Goal: Transaction & Acquisition: Purchase product/service

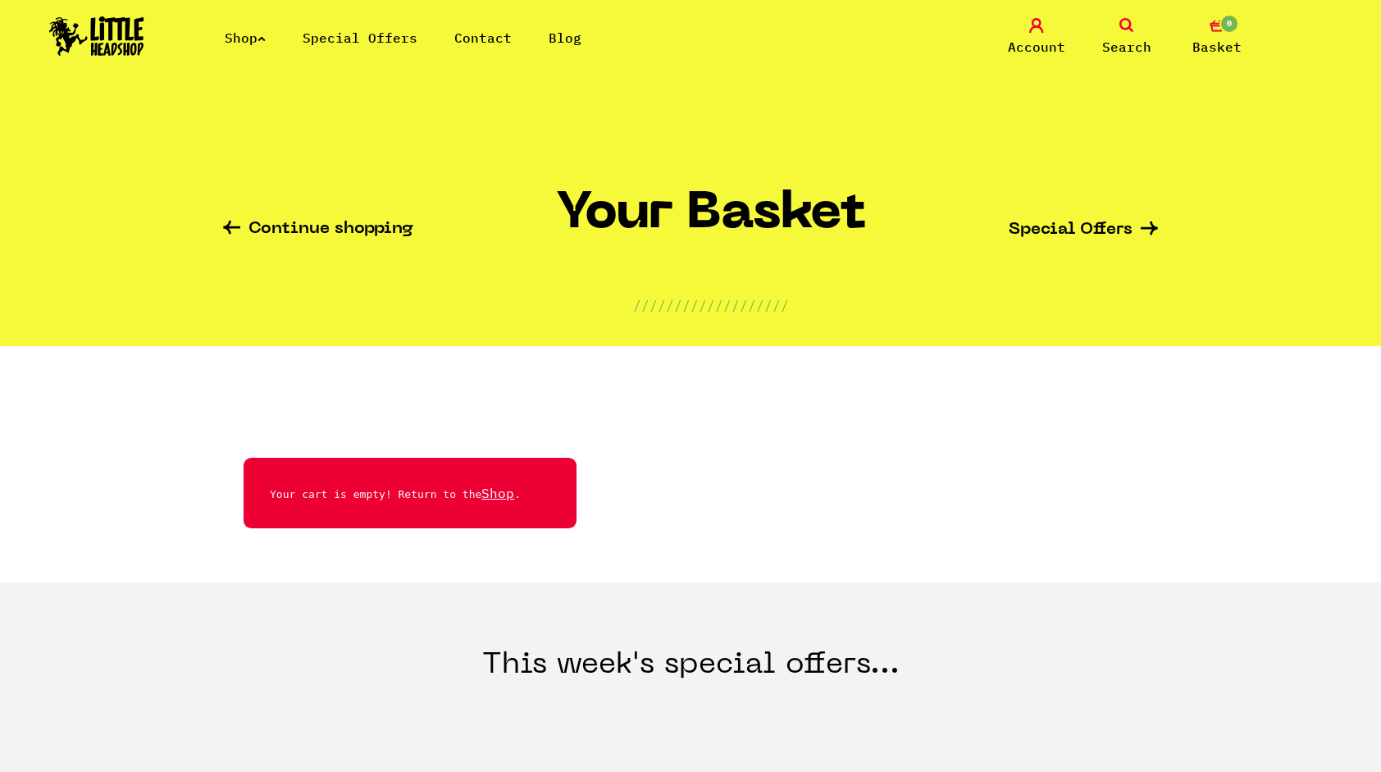
click at [266, 42] on link "Shop" at bounding box center [245, 38] width 41 height 16
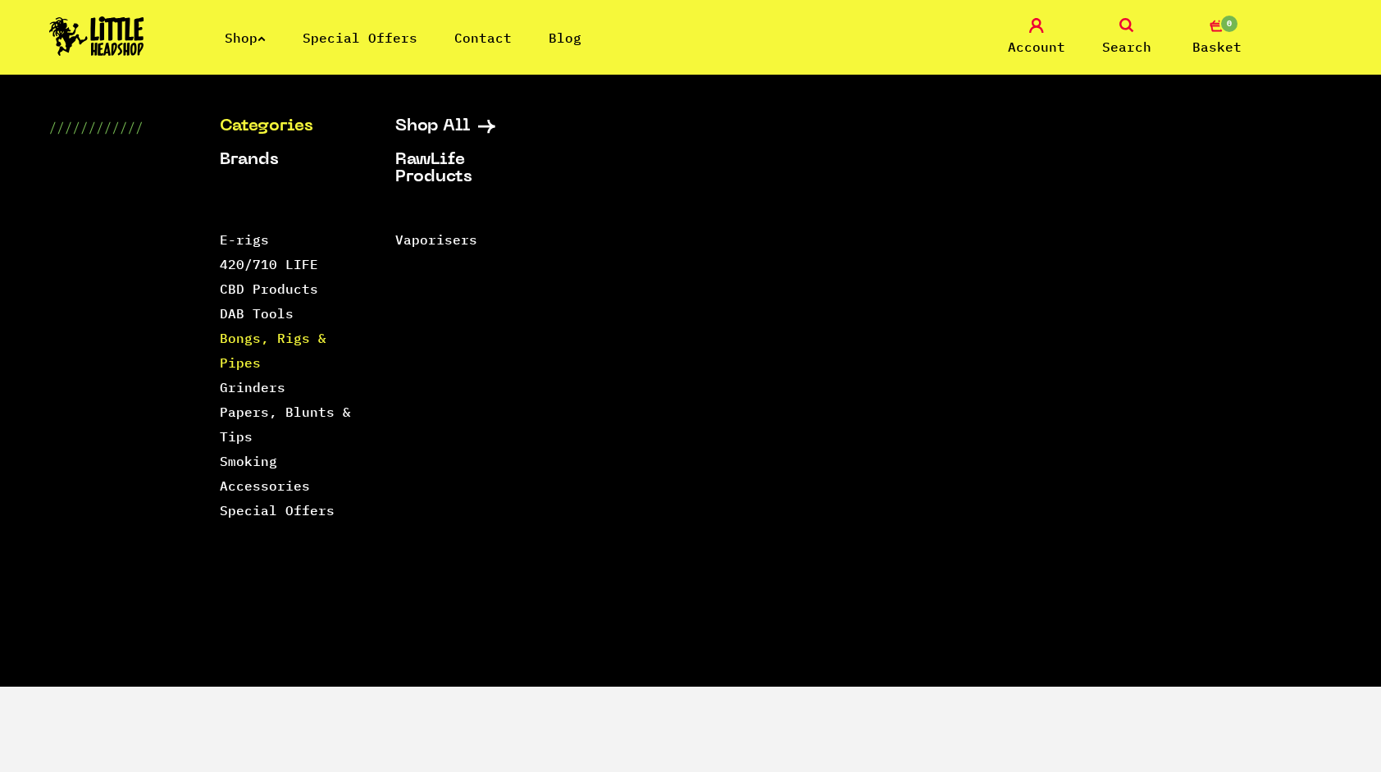
click at [269, 333] on link "Bongs, Rigs & Pipes" at bounding box center [273, 350] width 107 height 41
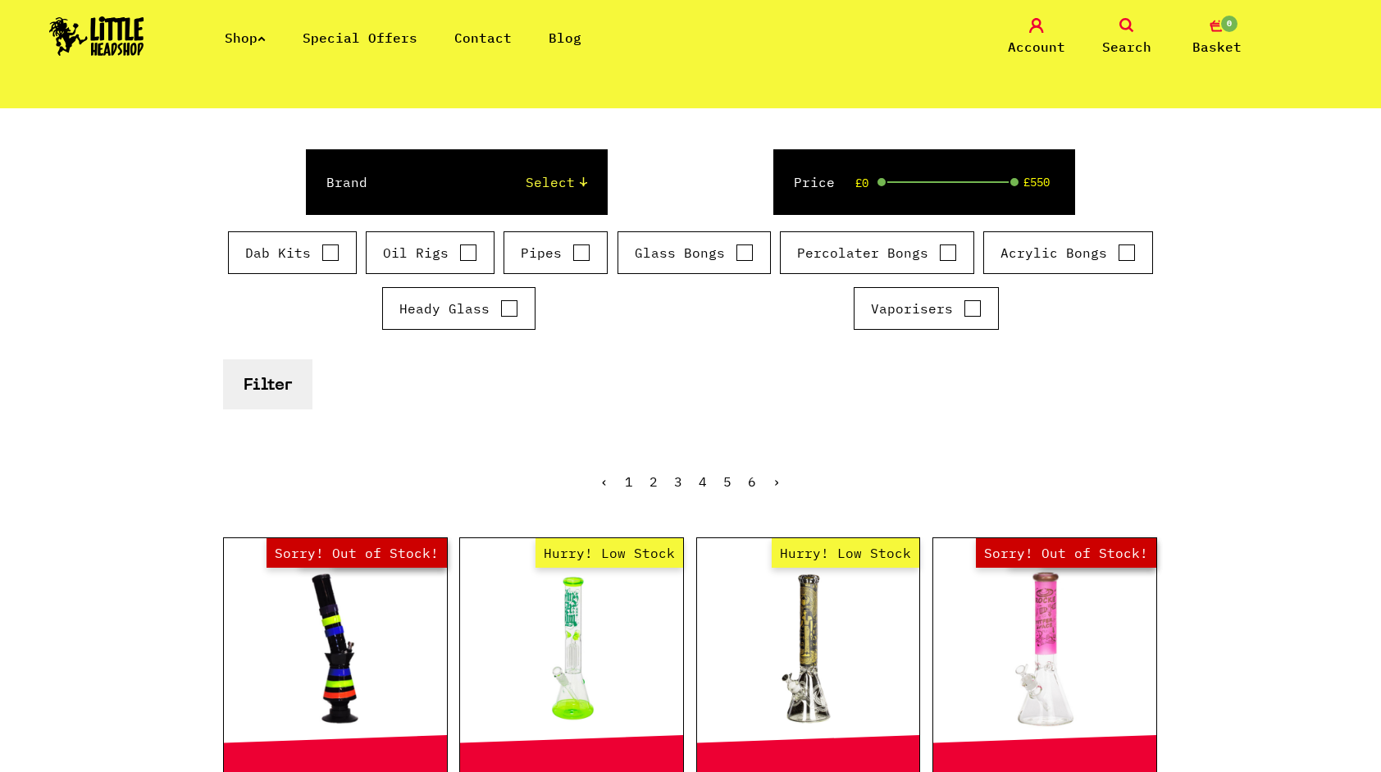
scroll to position [212, 0]
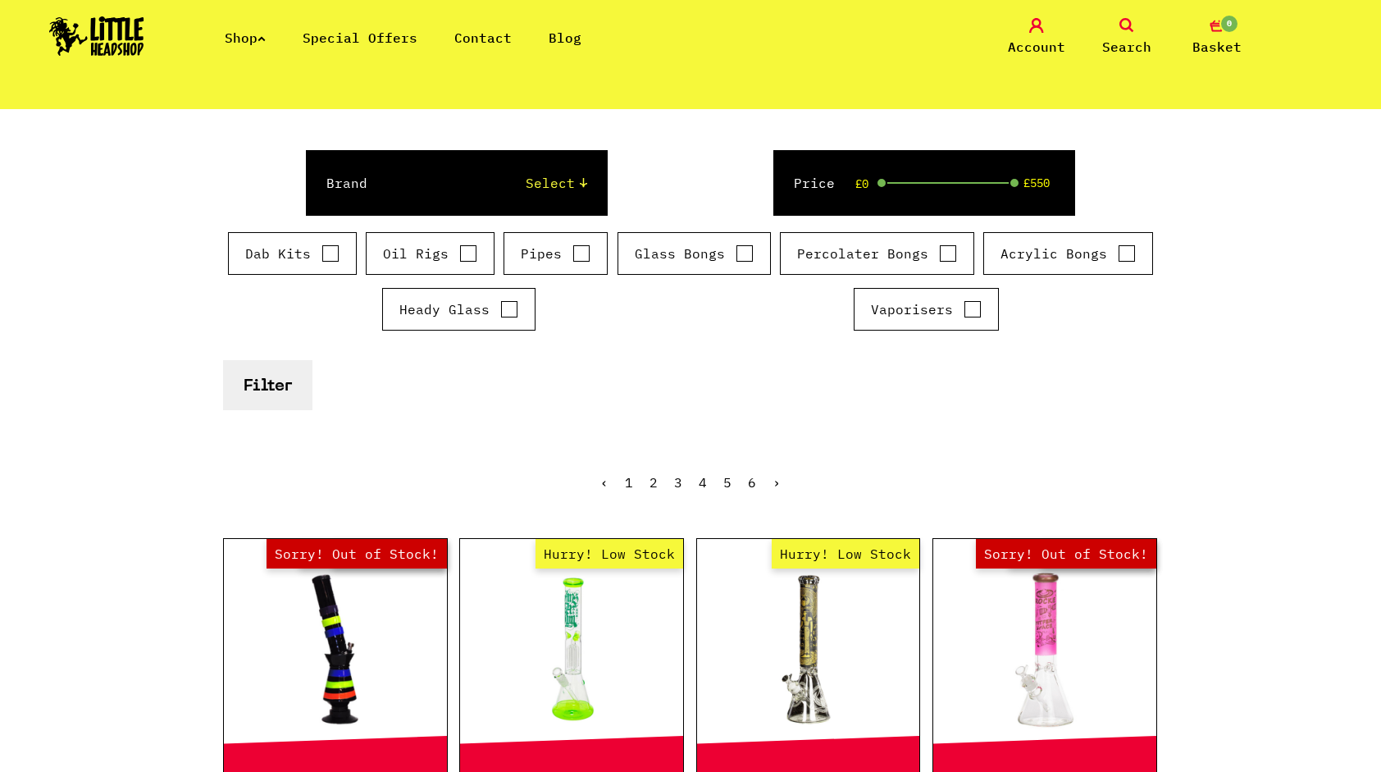
click at [1111, 28] on link "Search" at bounding box center [1127, 37] width 82 height 39
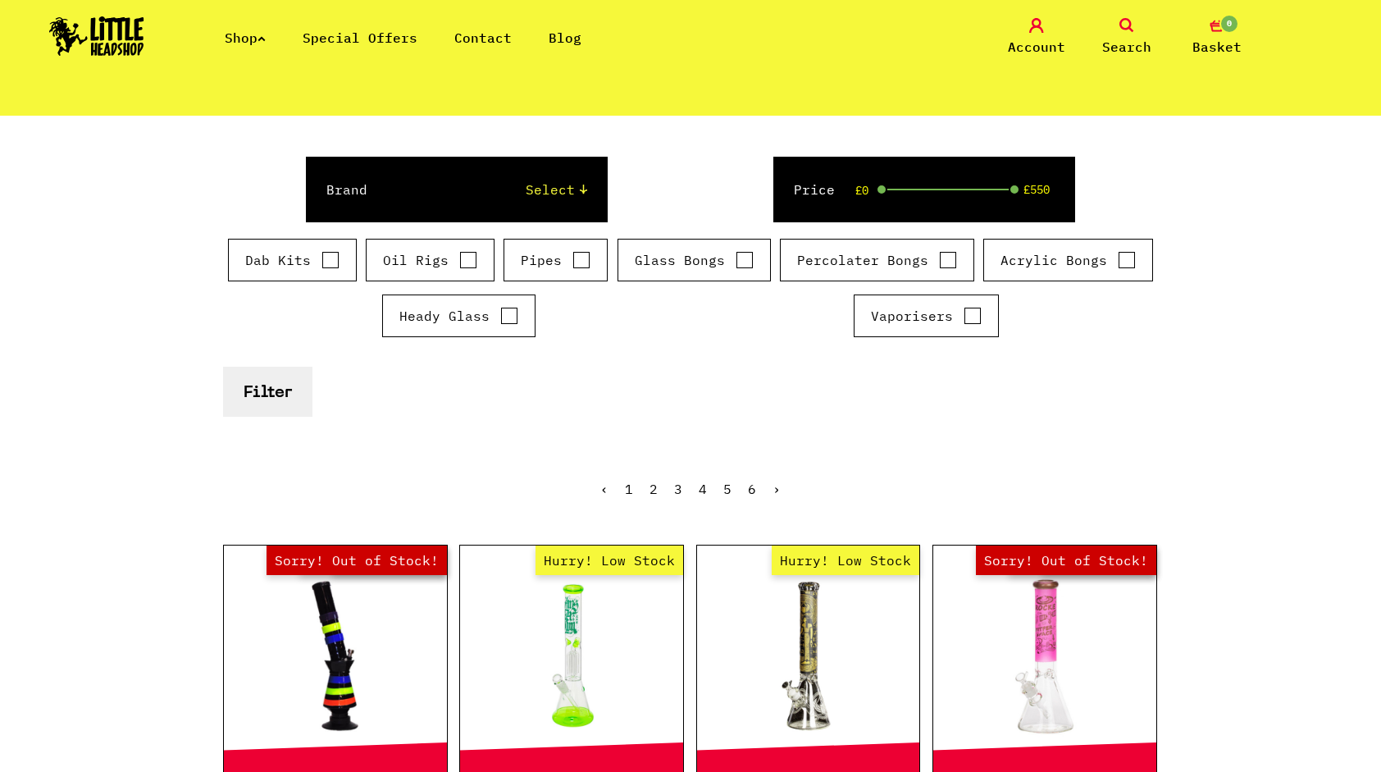
scroll to position [248, 0]
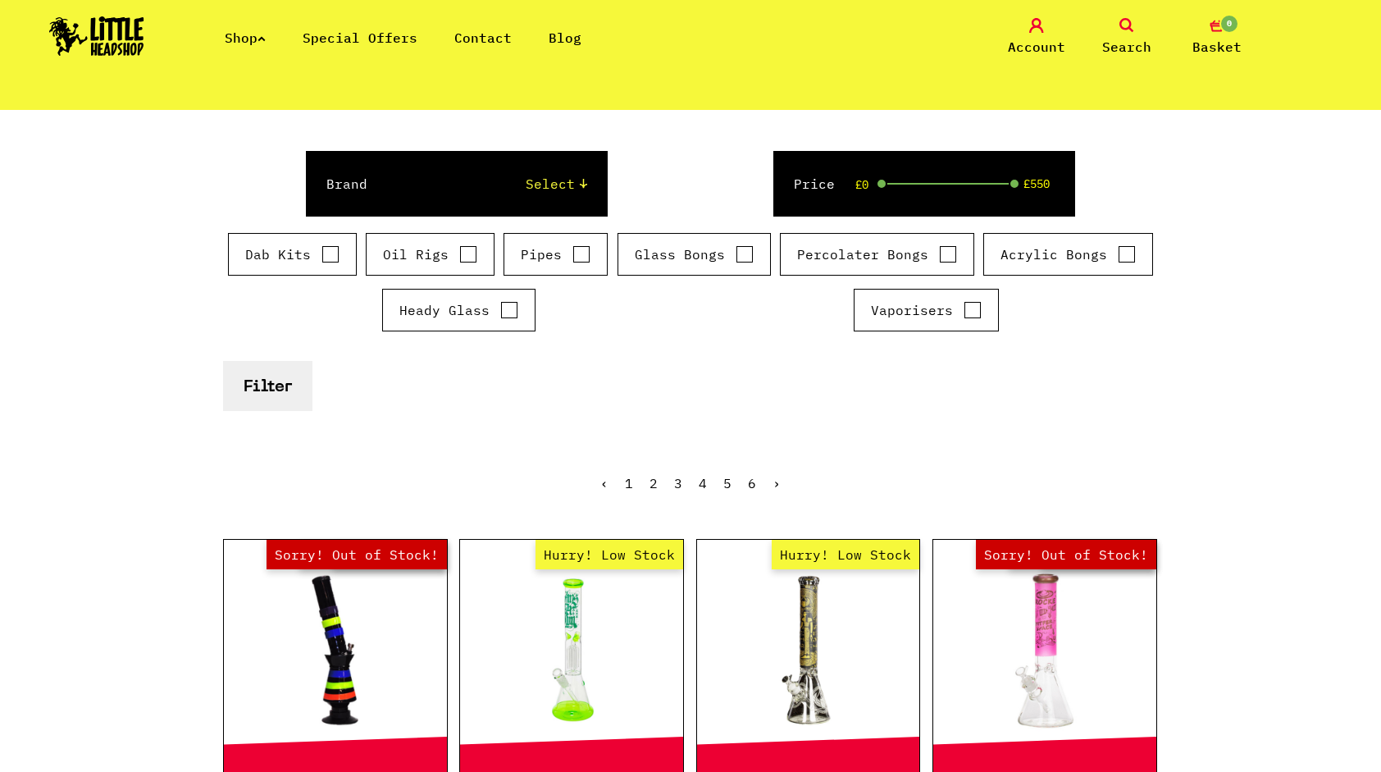
click at [1141, 37] on span "Search" at bounding box center [1126, 47] width 49 height 20
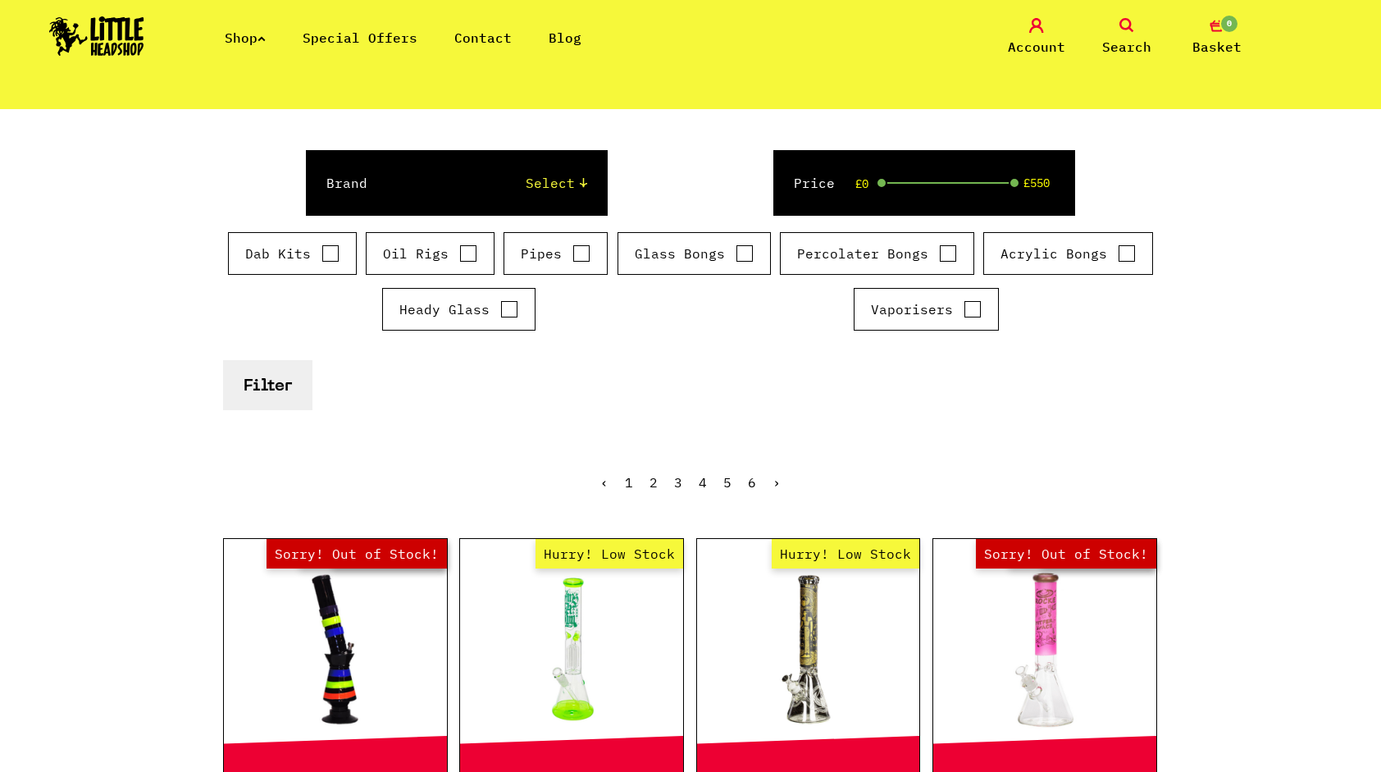
click at [1141, 37] on span "Search" at bounding box center [1126, 47] width 49 height 20
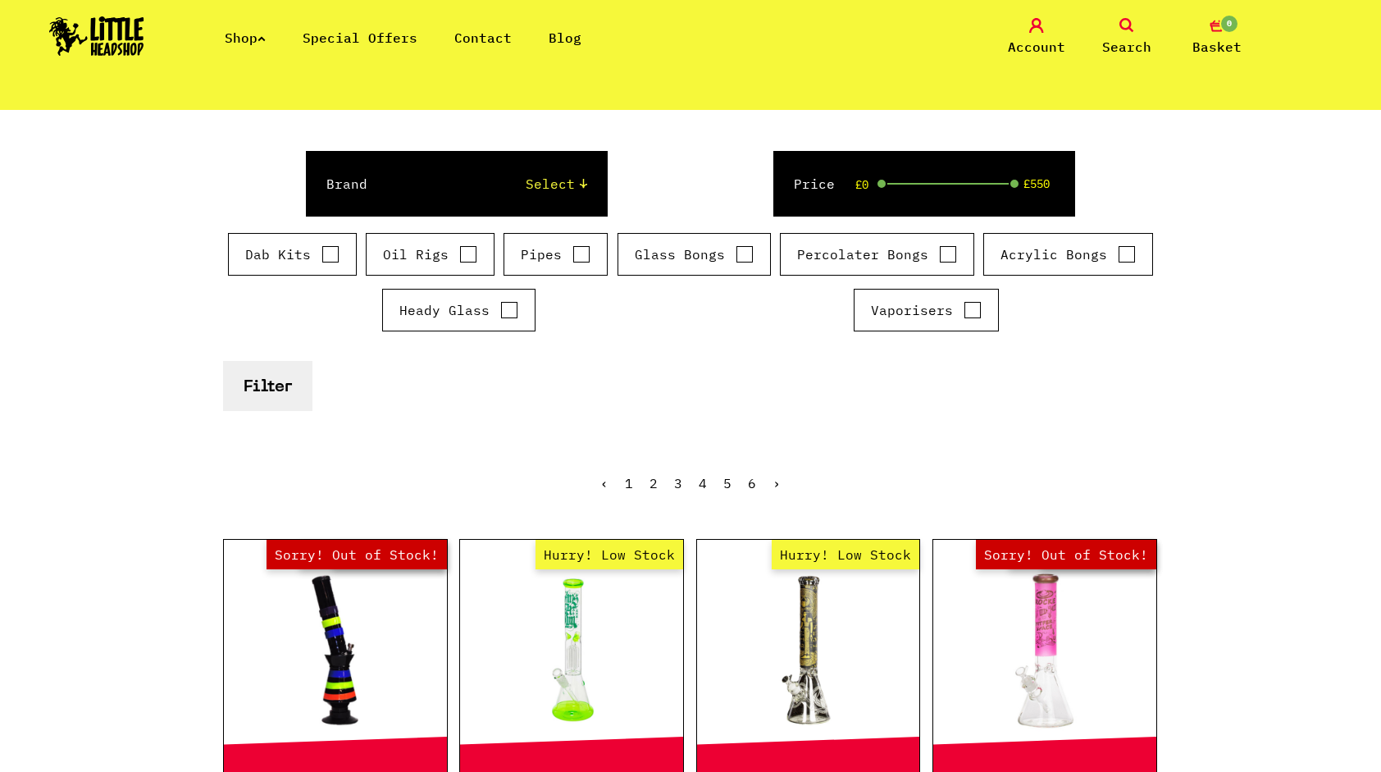
click at [1122, 20] on icon at bounding box center [1126, 25] width 15 height 15
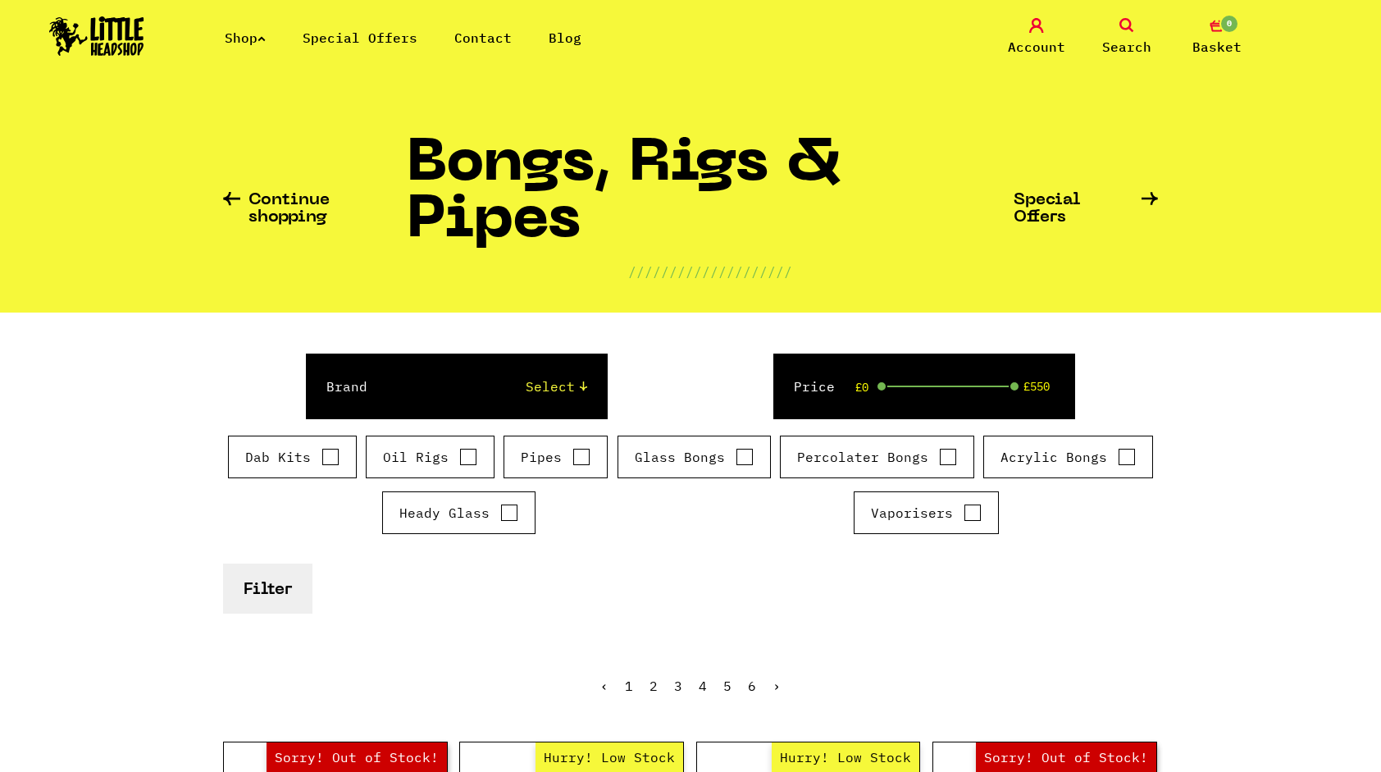
scroll to position [0, 0]
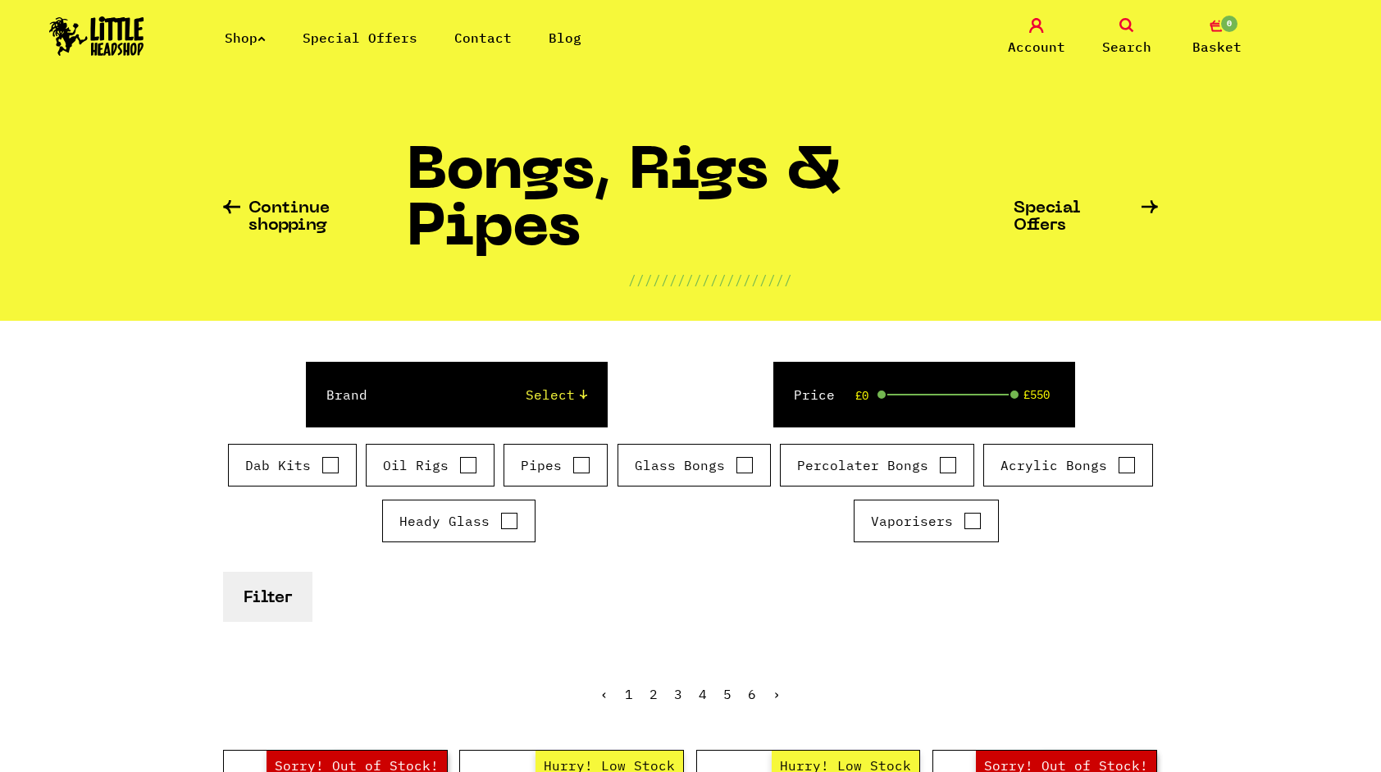
click at [1122, 38] on span "Search" at bounding box center [1126, 47] width 49 height 20
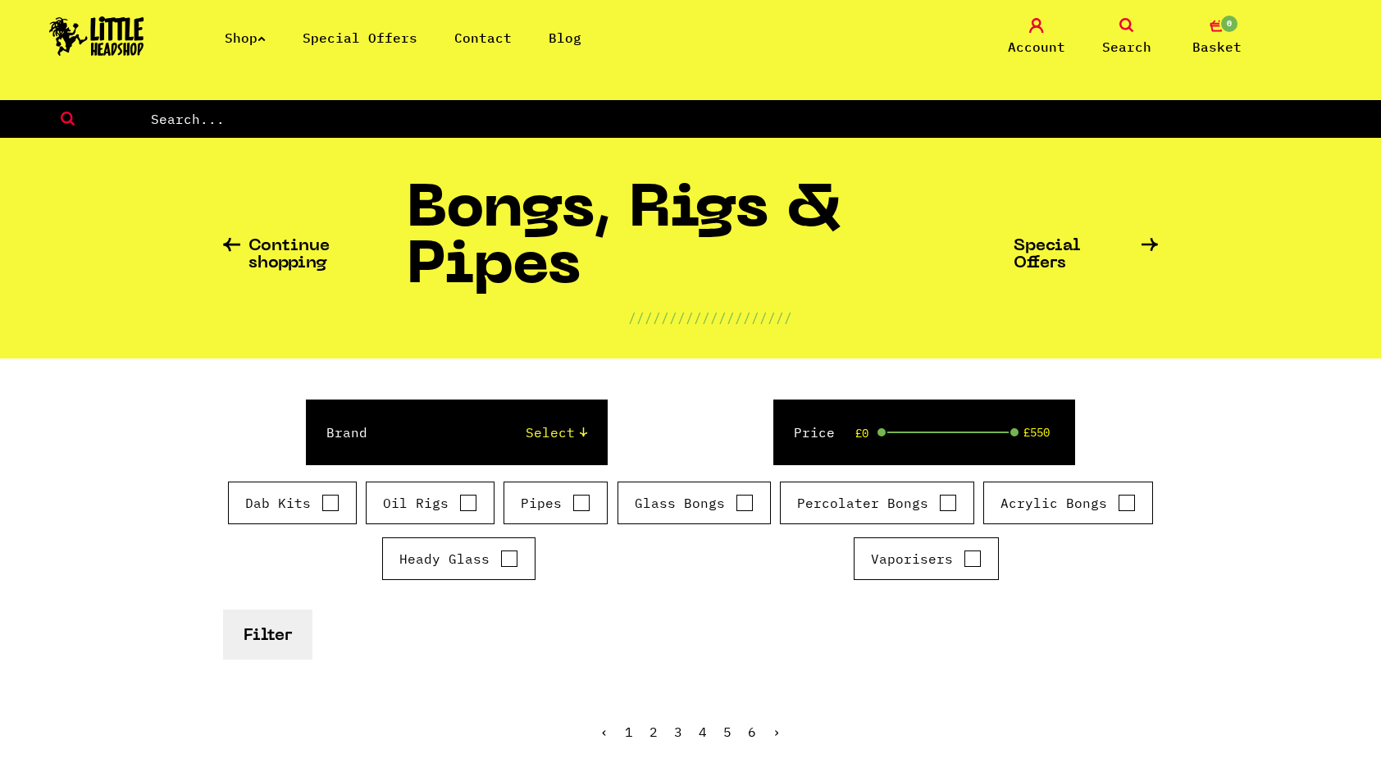
click at [726, 146] on div "Continue shopping Bongs, Rigs & Pipes //////////////////// Special Offers" at bounding box center [690, 248] width 935 height 221
